Goal: Download file/media

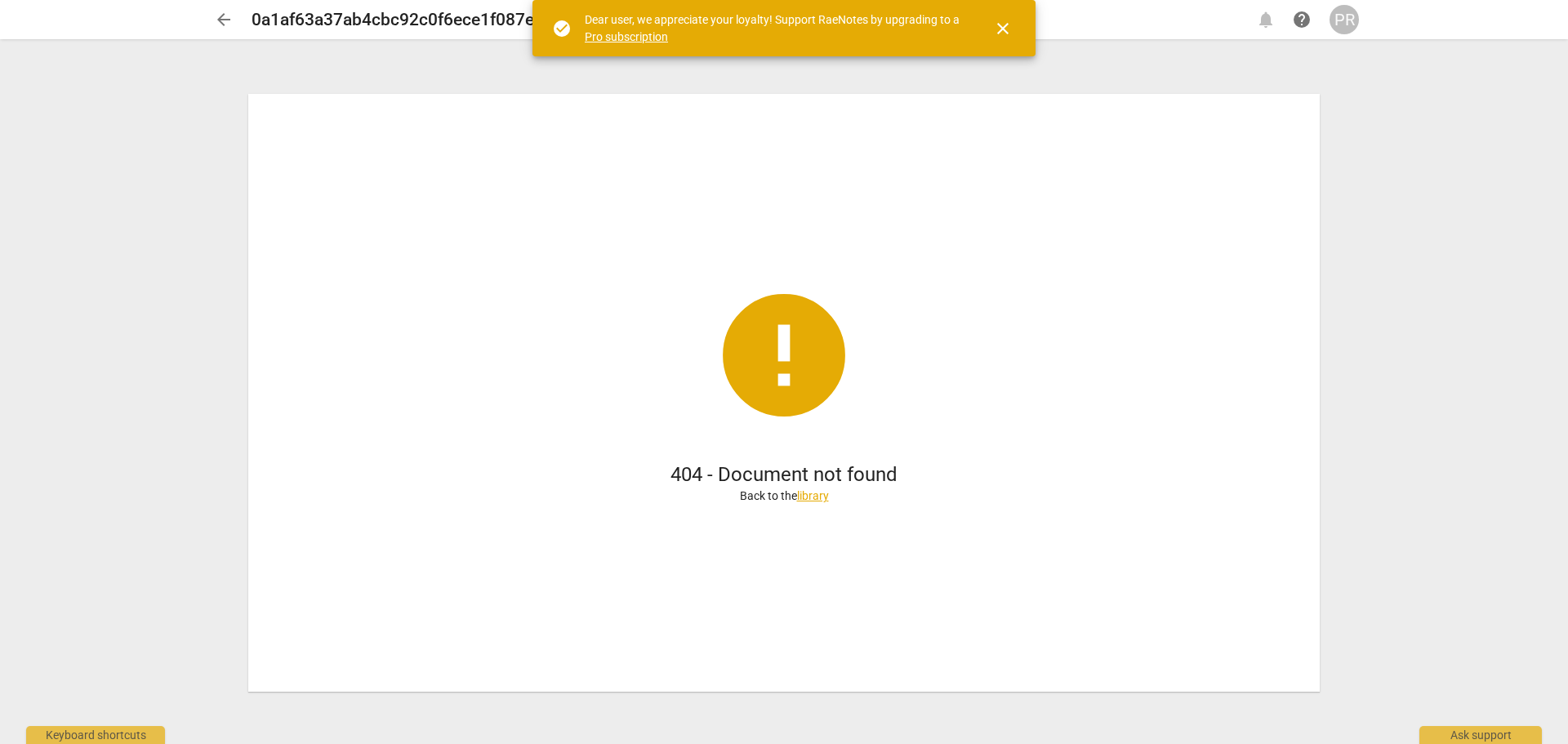
click at [225, 18] on span "arrow_back" at bounding box center [223, 19] width 20 height 20
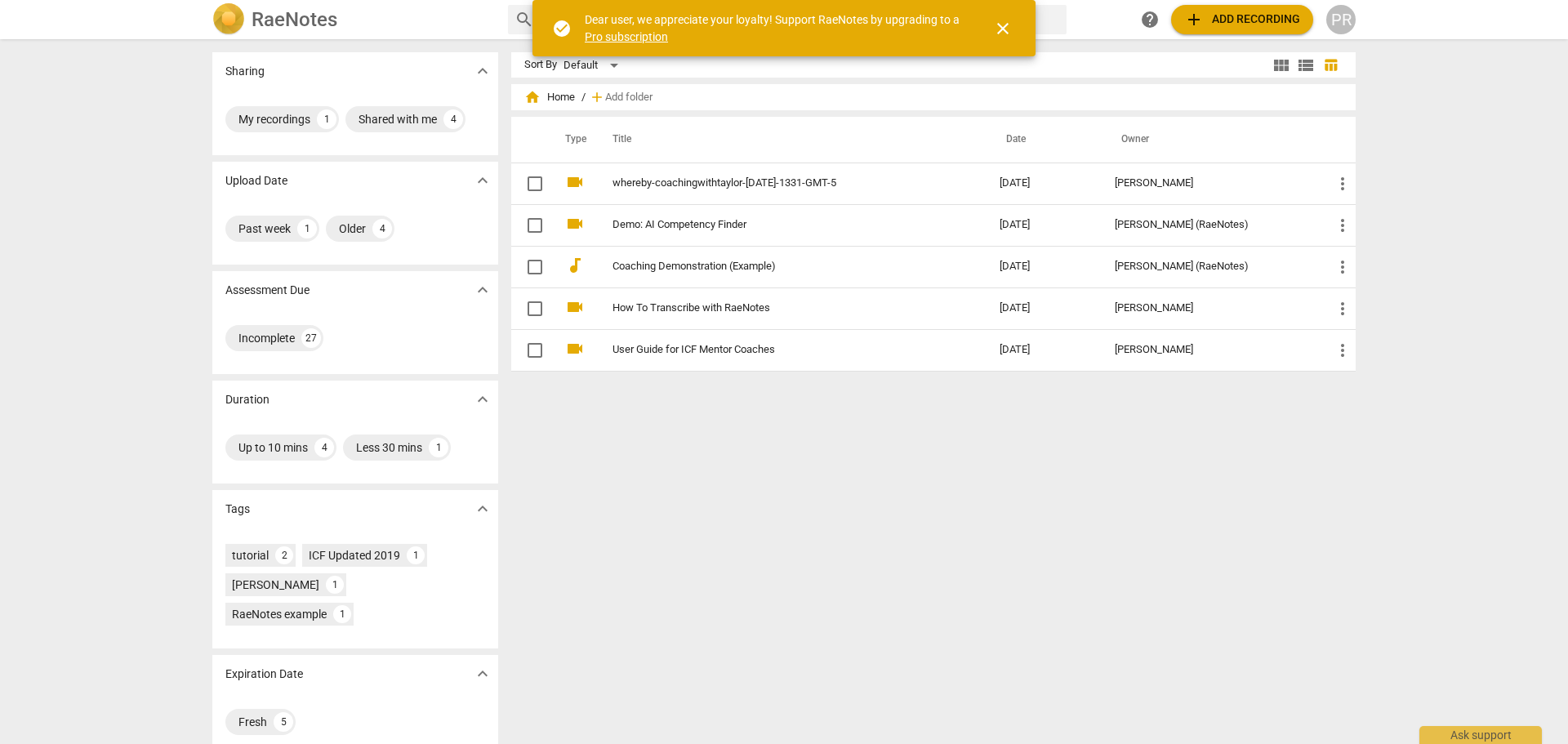
click at [1003, 27] on span "close" at bounding box center [1003, 28] width 20 height 20
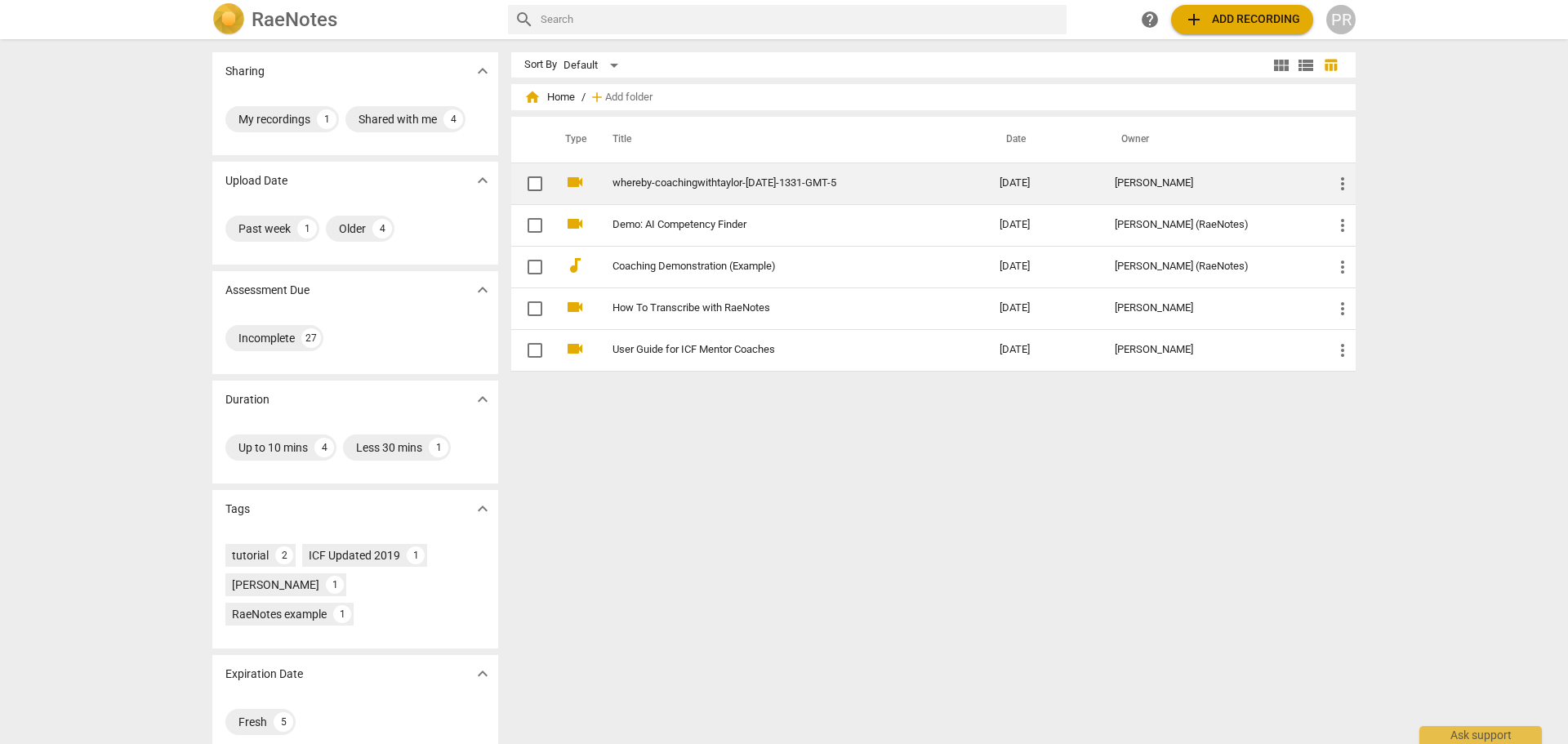
click at [1337, 183] on span "more_vert" at bounding box center [1342, 183] width 20 height 20
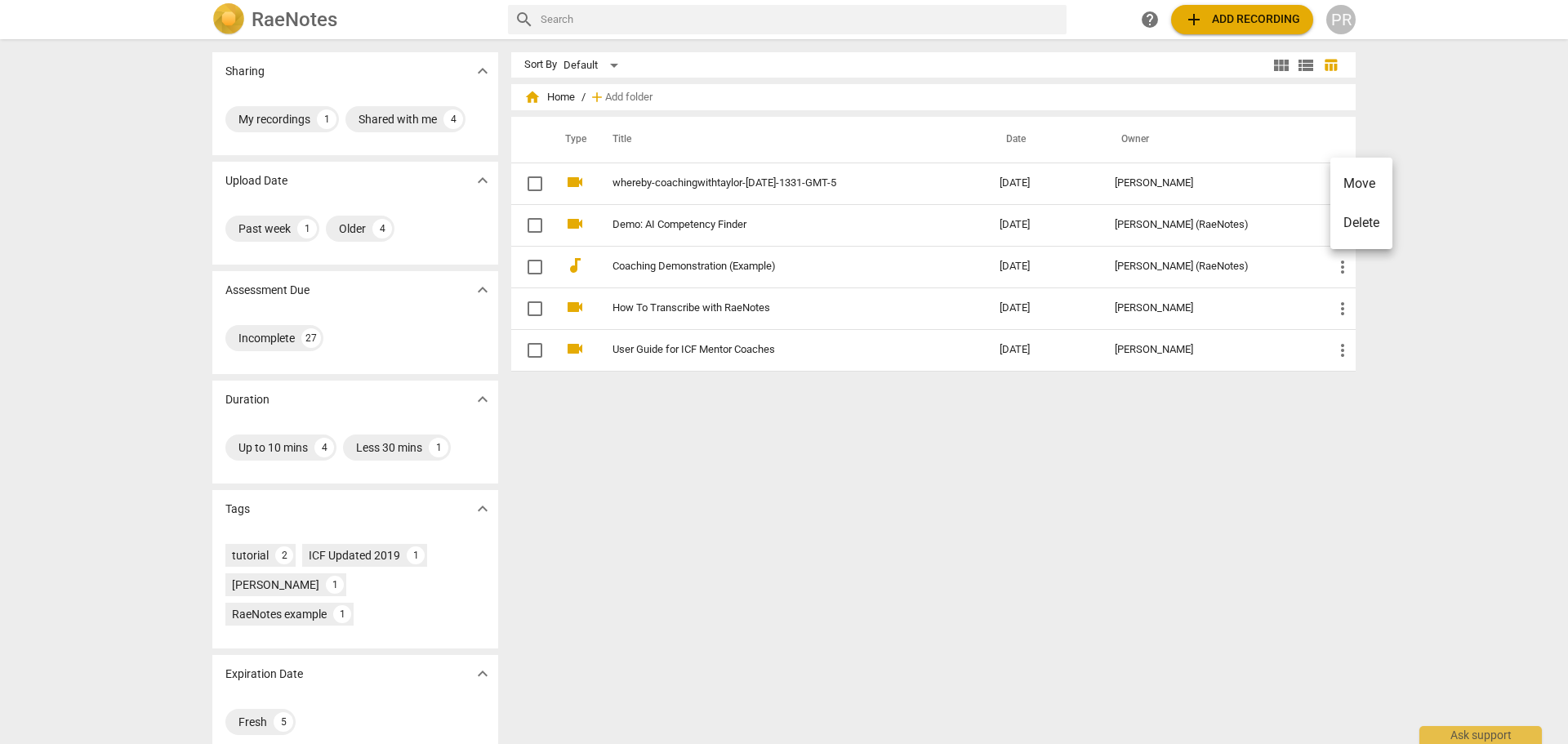
click at [813, 184] on div at bounding box center [784, 372] width 1568 height 744
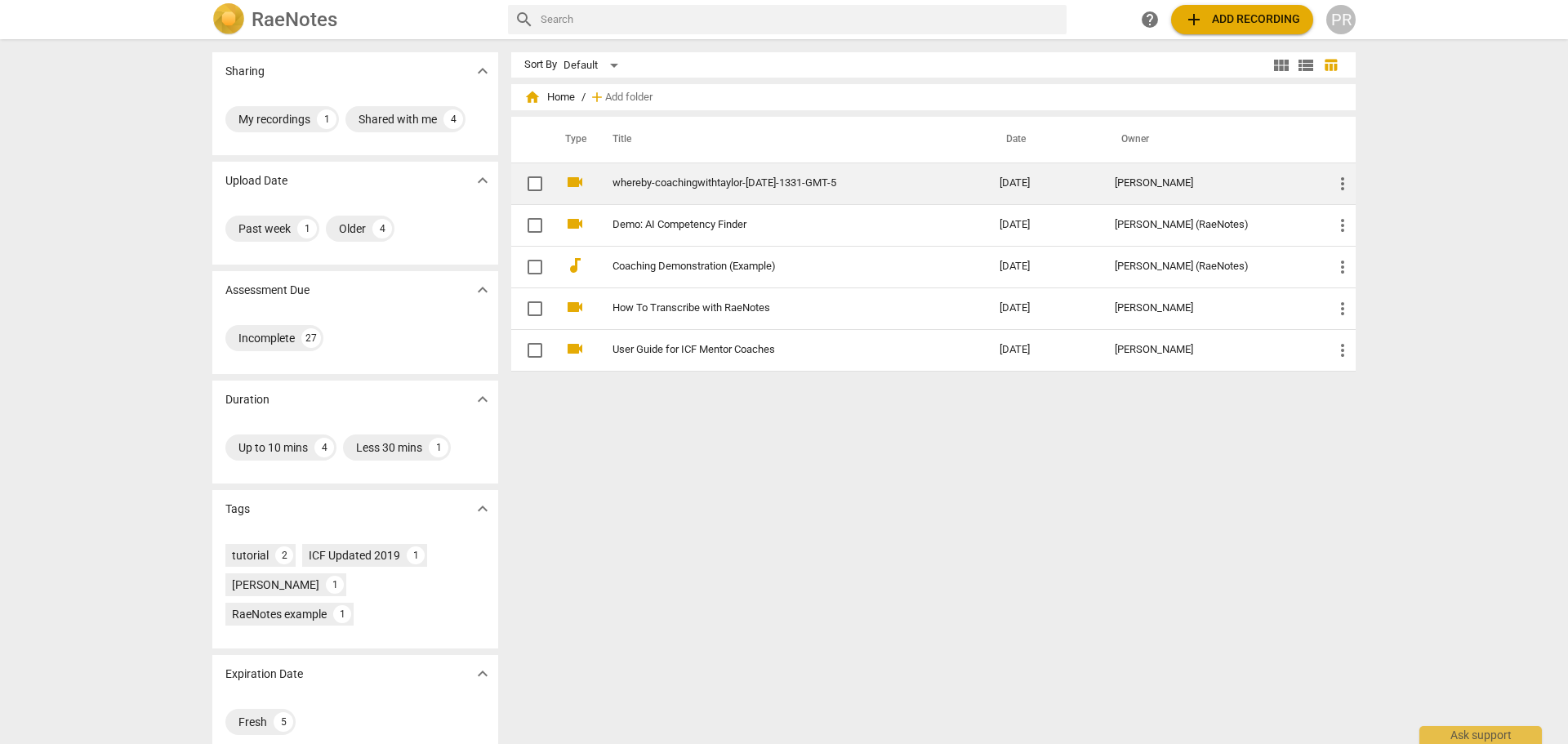
click at [813, 179] on link "whereby-coachingwithtaylor-[DATE]-1331-GMT-5" at bounding box center [776, 183] width 328 height 12
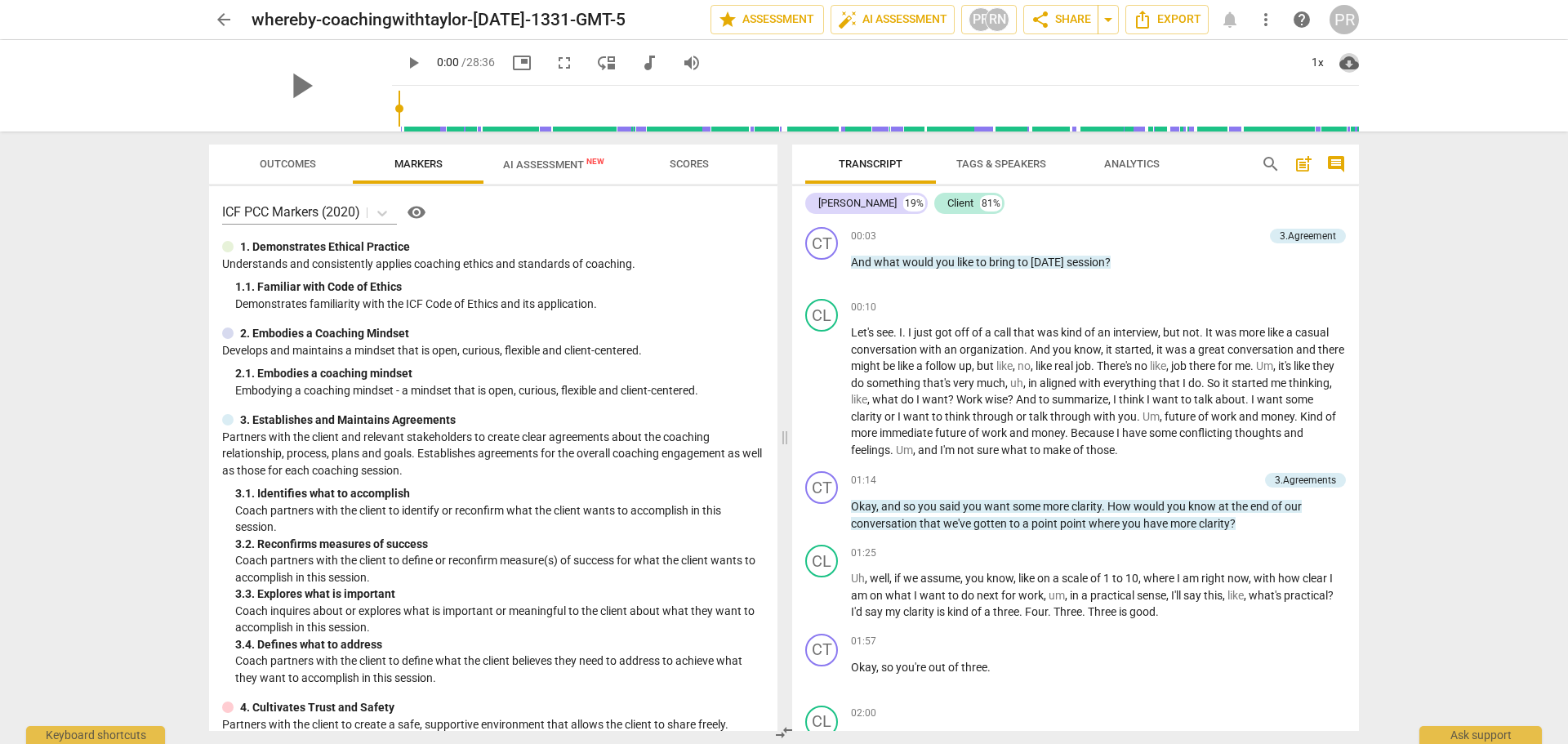
click at [1348, 64] on span "cloud_download" at bounding box center [1348, 63] width 20 height 20
click at [1393, 60] on li "Download audio" at bounding box center [1399, 63] width 121 height 39
click at [1123, 164] on span "Analytics" at bounding box center [1132, 164] width 55 height 12
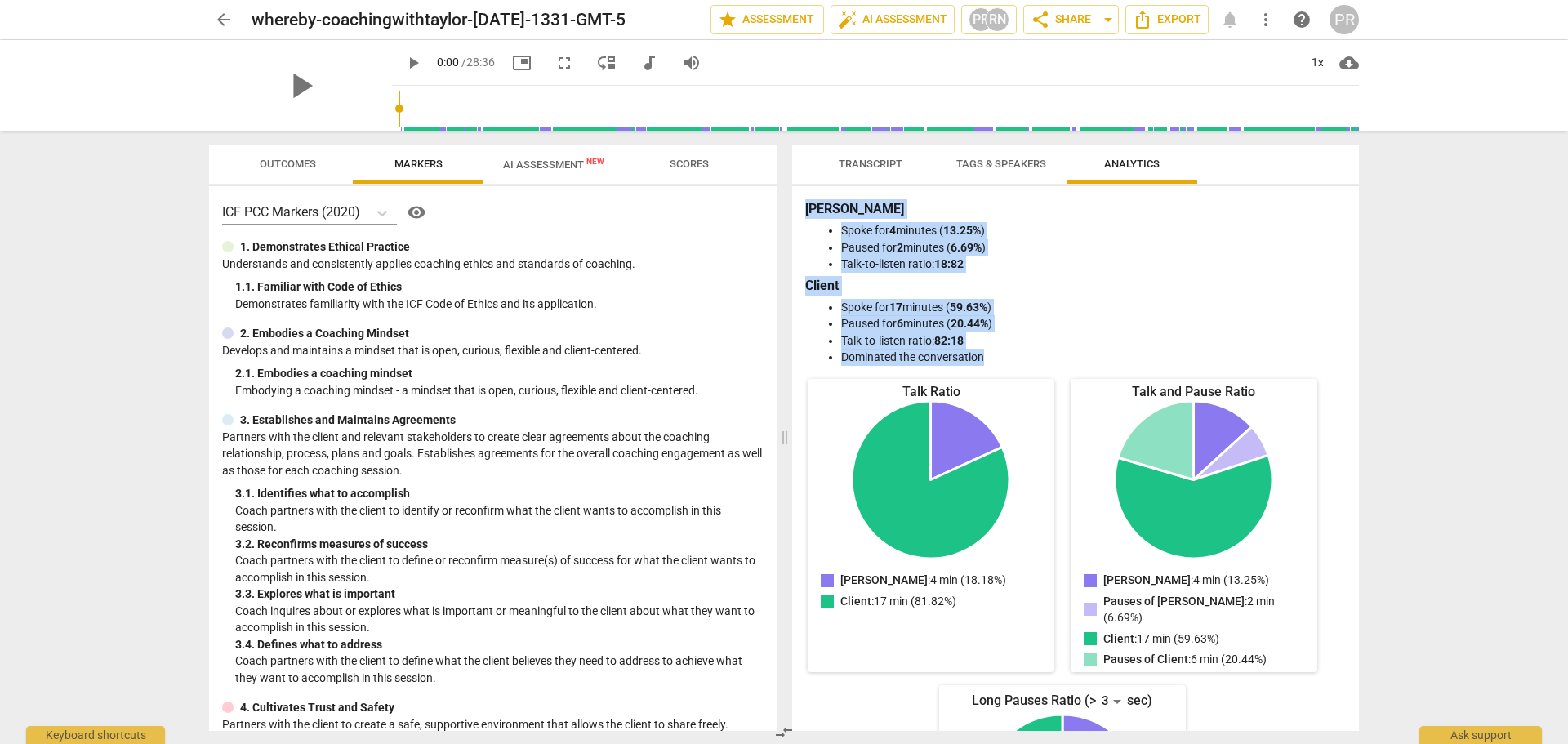
drag, startPoint x: 993, startPoint y: 359, endPoint x: 793, endPoint y: 209, distance: 250.0
click at [793, 209] on div "[PERSON_NAME] for 4 minutes ( 13.25% ) Paused for 2 minutes ( 6.69% ) Talk-to-l…" at bounding box center [1076, 458] width 566 height 545
copy div "[PERSON_NAME] for 4 minutes ( 13.25% ) Paused for 2 minutes ( 6.69% ) Talk-to-l…"
